Goal: Transaction & Acquisition: Purchase product/service

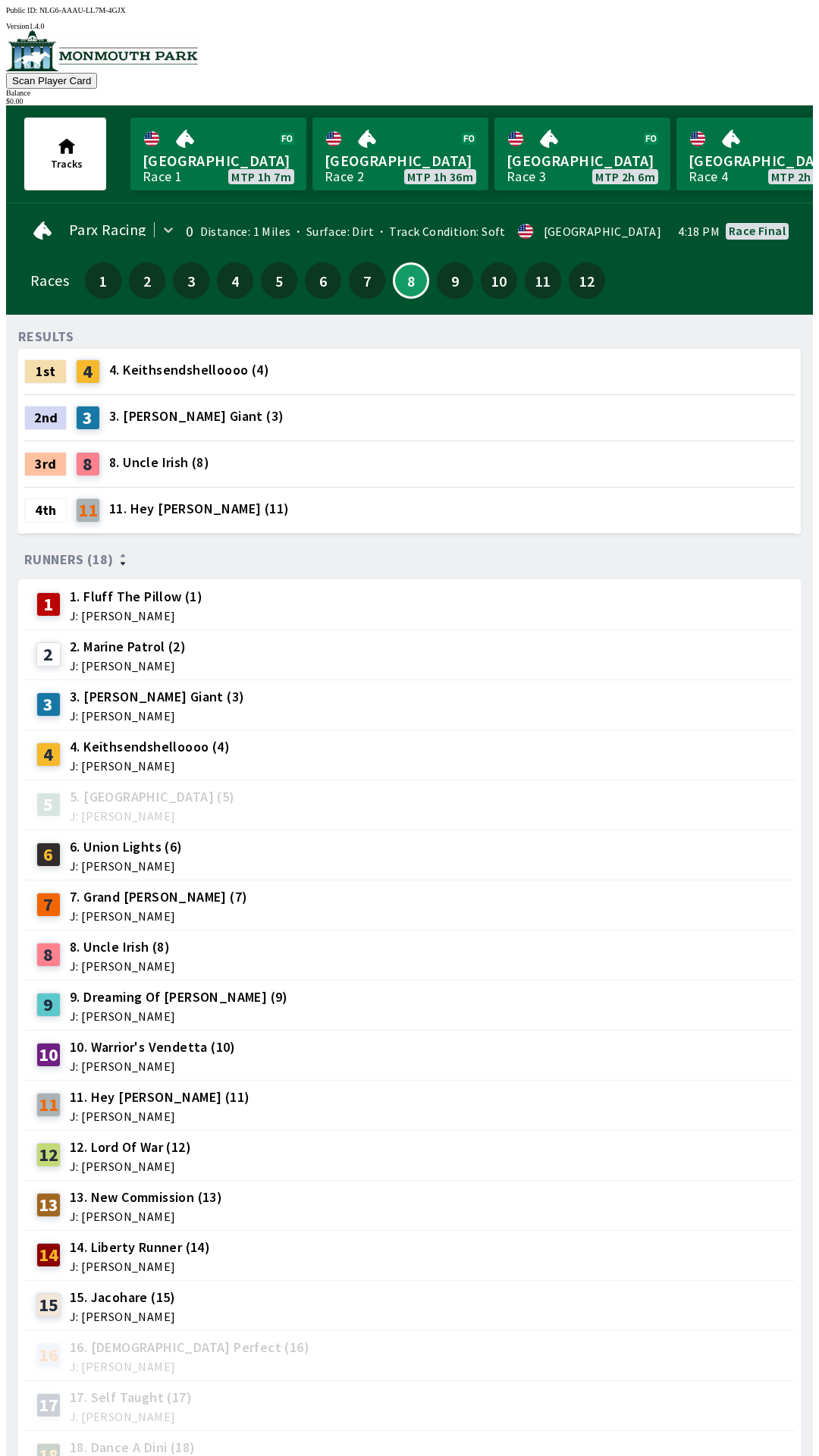
click at [690, 262] on div "Races 1 2 3 4 5 6 7 8 9 10 11 12" at bounding box center [410, 281] width 758 height 44
click at [762, 118] on link "[GEOGRAPHIC_DATA] Race 4 MTP 2h 36m" at bounding box center [764, 154] width 176 height 73
click at [676, 130] on link "[GEOGRAPHIC_DATA] Race 4 MTP 2h 36m" at bounding box center [764, 154] width 176 height 73
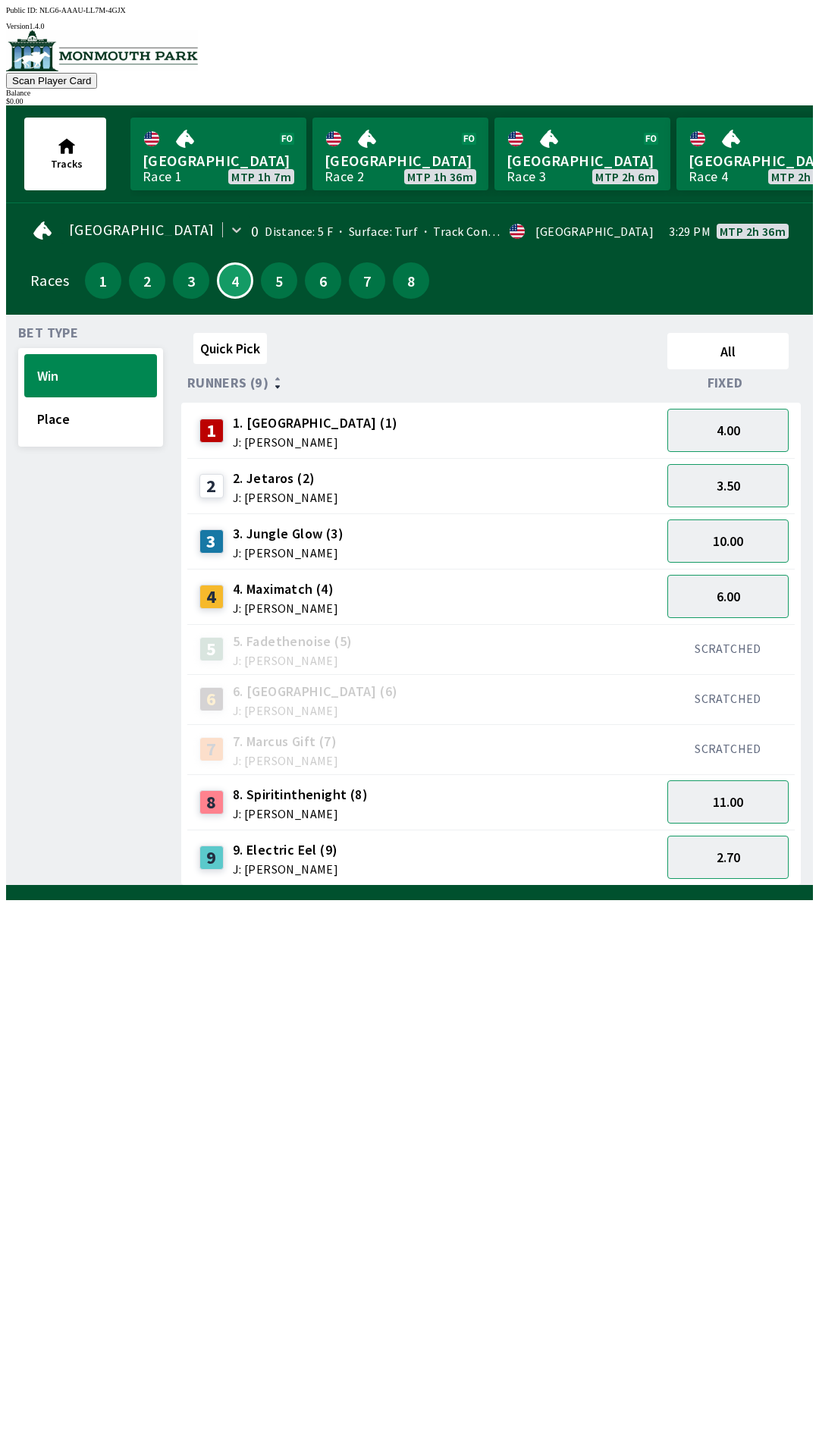
click at [566, 320] on div "Bet Type Win Place Quick Pick All Runners (9) Fixed 1 1. Kantknowitall (1) J: […" at bounding box center [416, 603] width 795 height 565
click at [586, 886] on div "Quick Pick All Runners (9) Fixed 1 1. Kantknowitall (1) J: [PERSON_NAME] 4.00 2…" at bounding box center [496, 605] width 631 height 559
click at [203, 900] on div at bounding box center [410, 893] width 807 height 16
click at [198, 900] on div at bounding box center [410, 893] width 807 height 16
click at [552, 886] on div "Quick Pick All Runners (9) Fixed 1 1. Kantknowitall (1) J: [PERSON_NAME] 4.00 2…" at bounding box center [496, 605] width 631 height 559
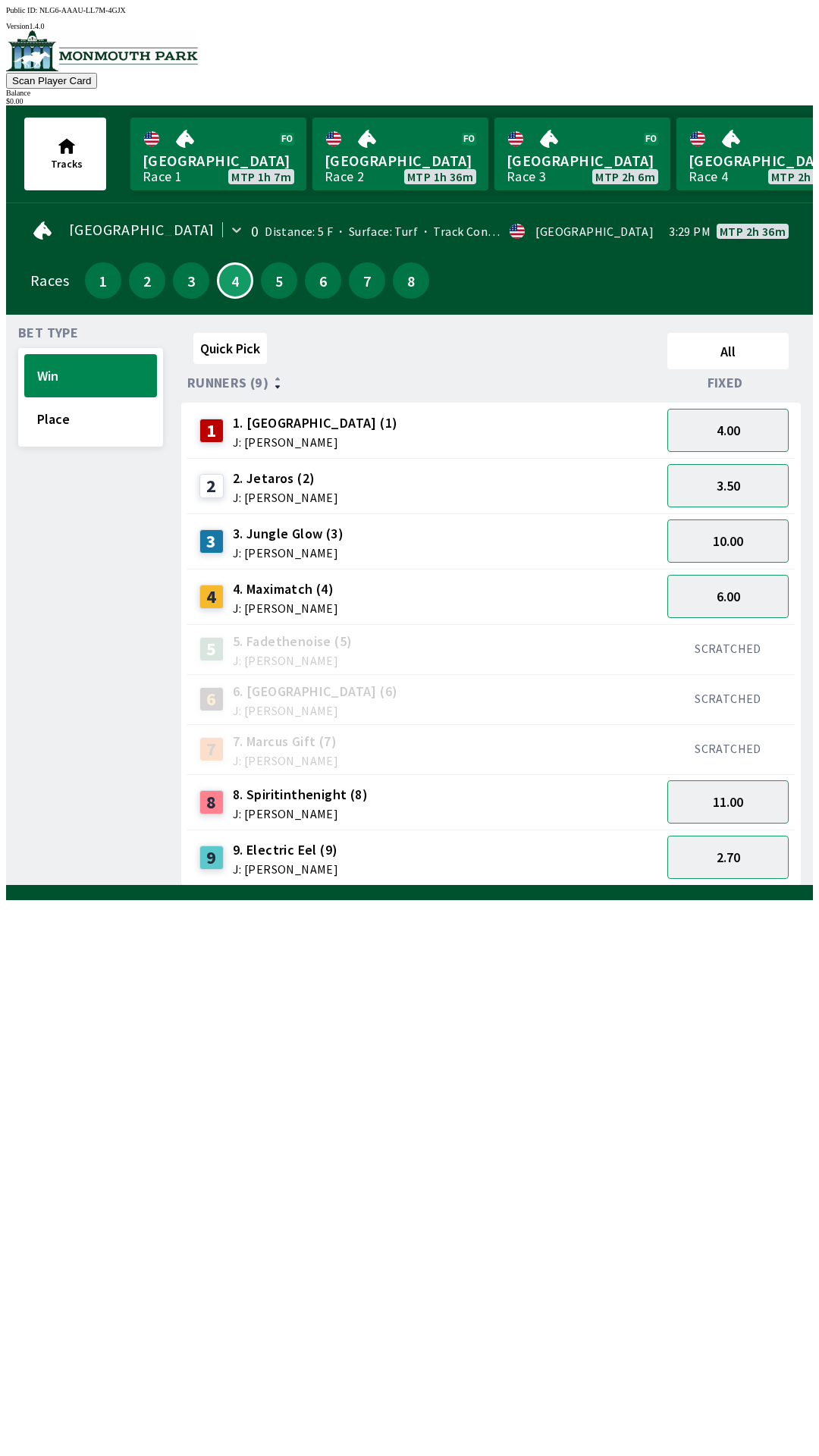
click at [123, 900] on div at bounding box center [410, 893] width 807 height 16
click at [411, 900] on div at bounding box center [410, 893] width 807 height 16
